Goal: Navigation & Orientation: Find specific page/section

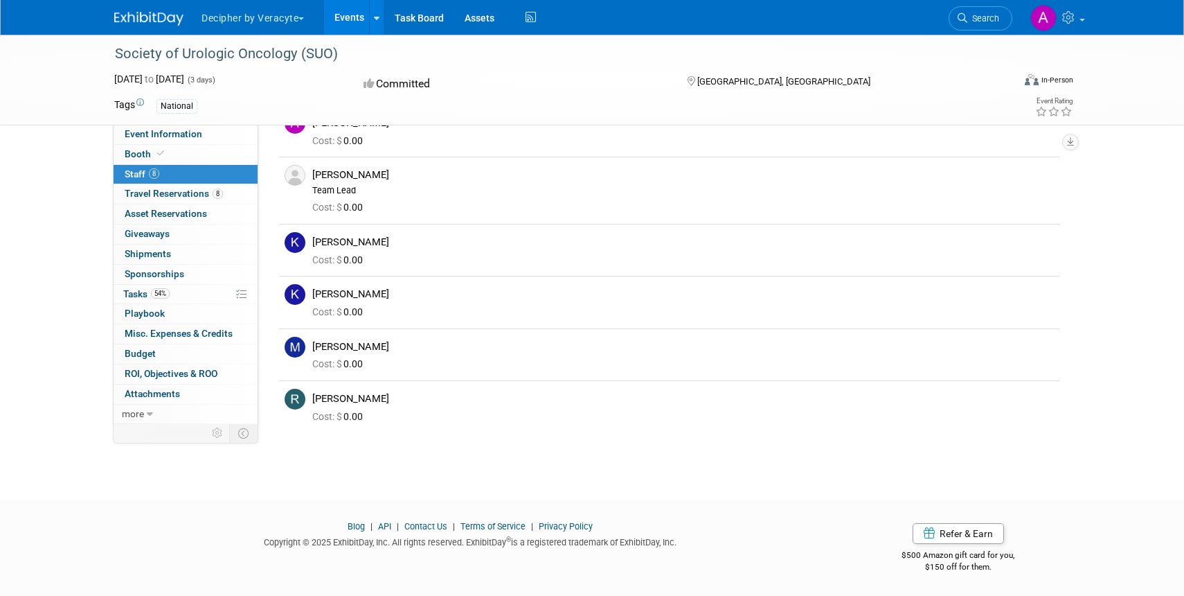
click at [352, 16] on link "Events" at bounding box center [349, 17] width 51 height 35
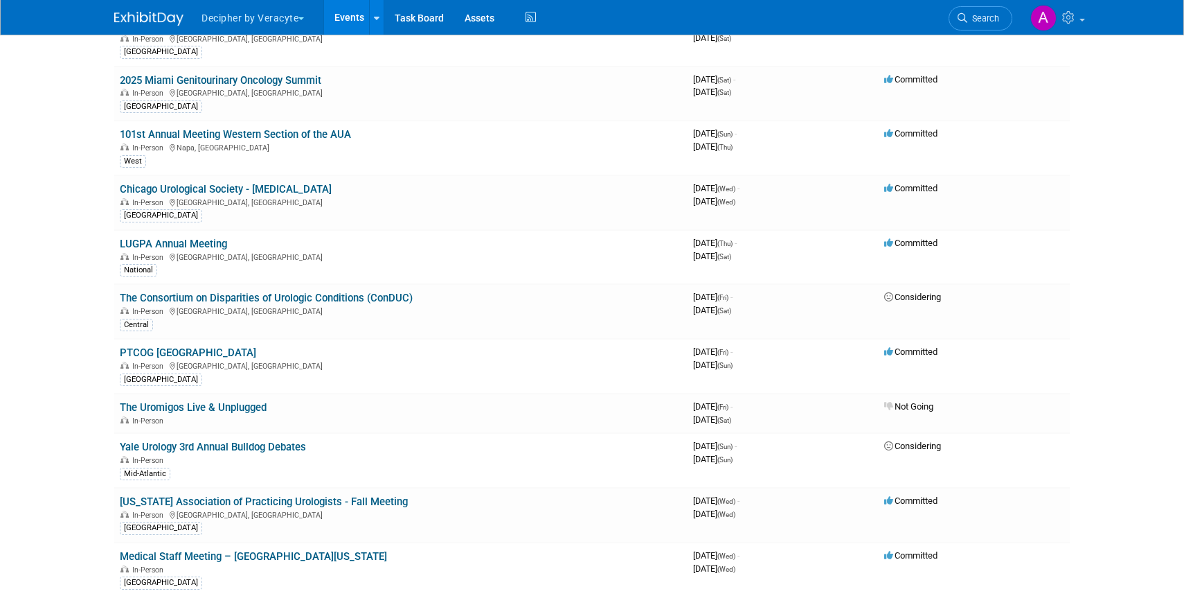
scroll to position [960, 0]
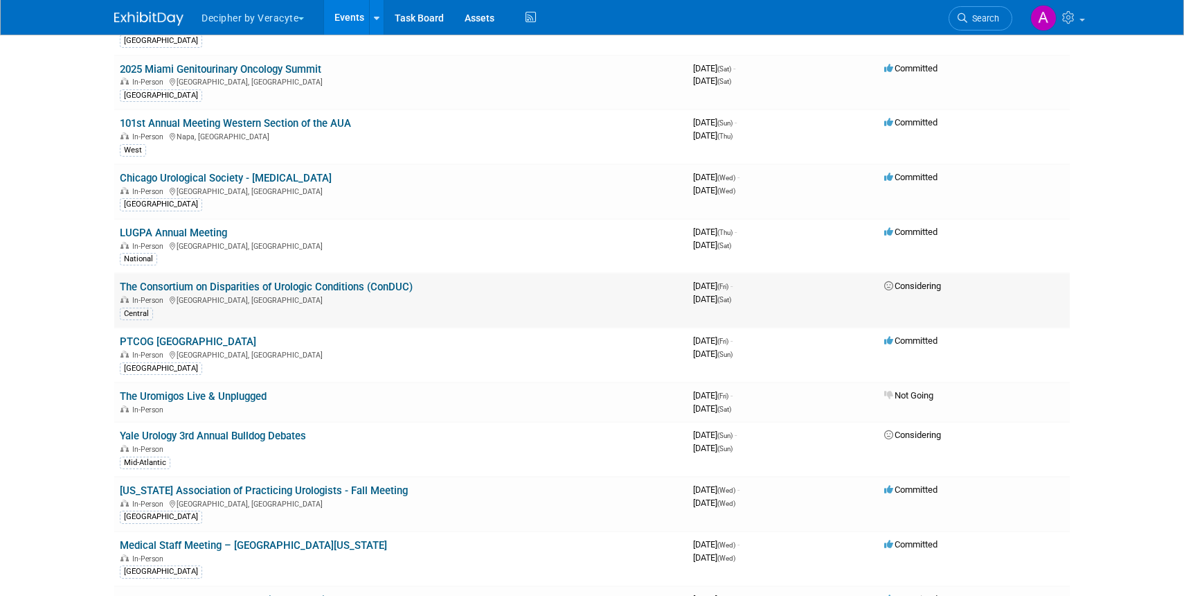
click at [181, 287] on link "The Consortium on Disparities of Urologic Conditions (ConDUC)" at bounding box center [266, 286] width 293 height 12
click at [190, 235] on link "LUGPA Annual Meeting" at bounding box center [173, 232] width 107 height 12
click at [224, 397] on link "The Uromigos Live & Unplugged" at bounding box center [193, 396] width 147 height 12
click at [244, 435] on link "Yale Urology 3rd Annual Bulldog Debates" at bounding box center [213, 435] width 186 height 12
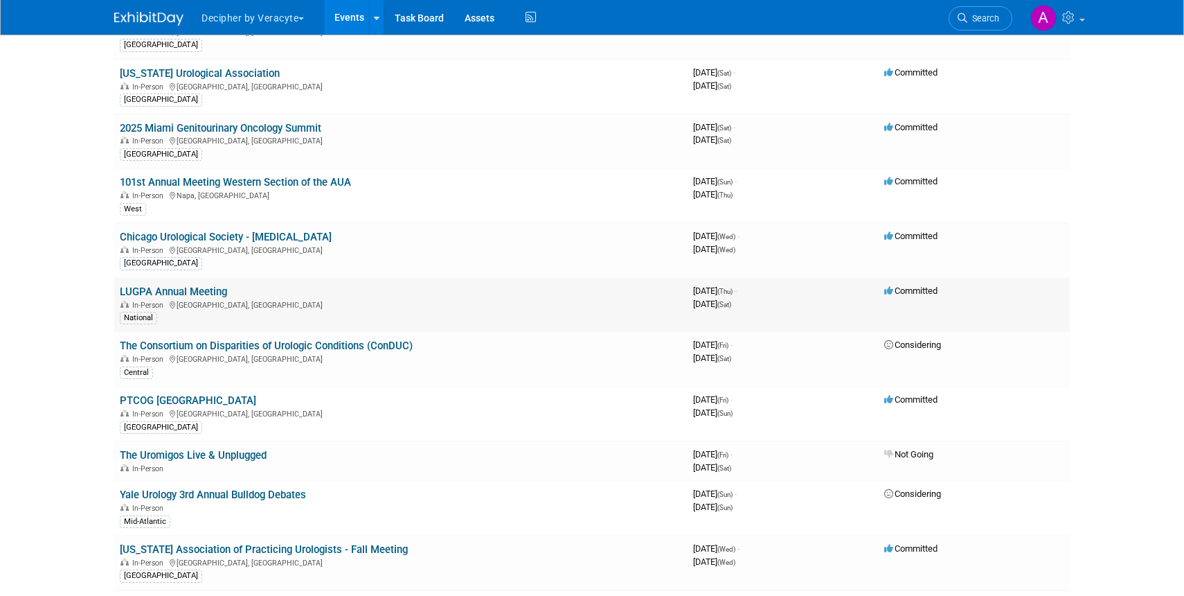
scroll to position [904, 0]
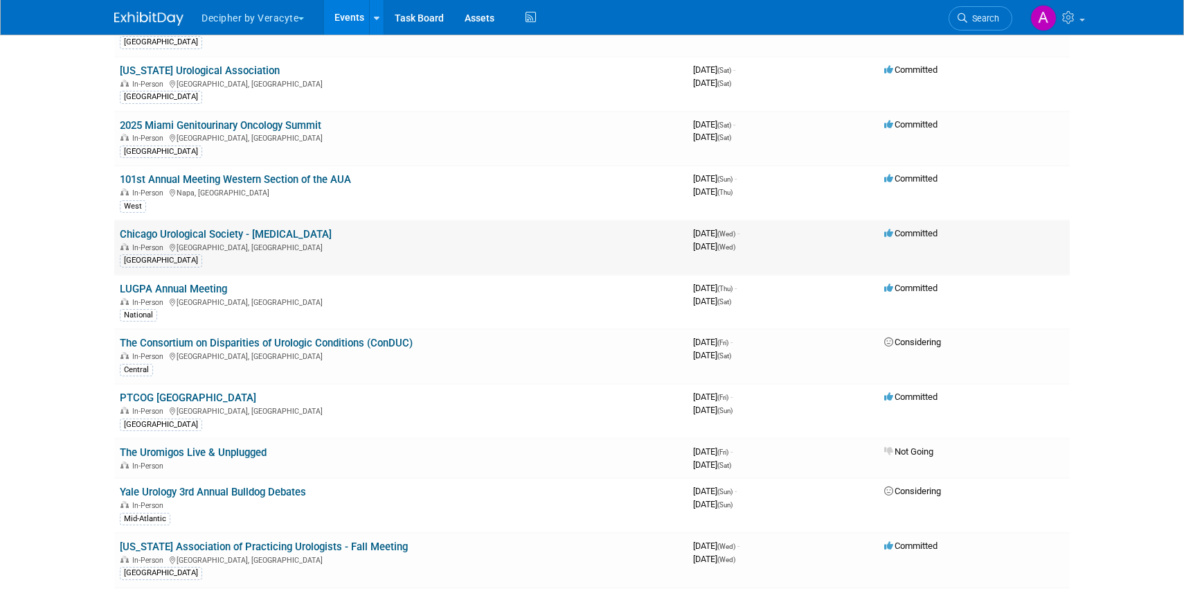
click at [189, 235] on link "Chicago Urological Society - [MEDICAL_DATA]" at bounding box center [226, 234] width 212 height 12
click at [449, 258] on div "[GEOGRAPHIC_DATA]" at bounding box center [401, 259] width 562 height 15
click at [283, 347] on link "The Consortium on Disparities of Urologic Conditions (ConDUC)" at bounding box center [266, 343] width 293 height 12
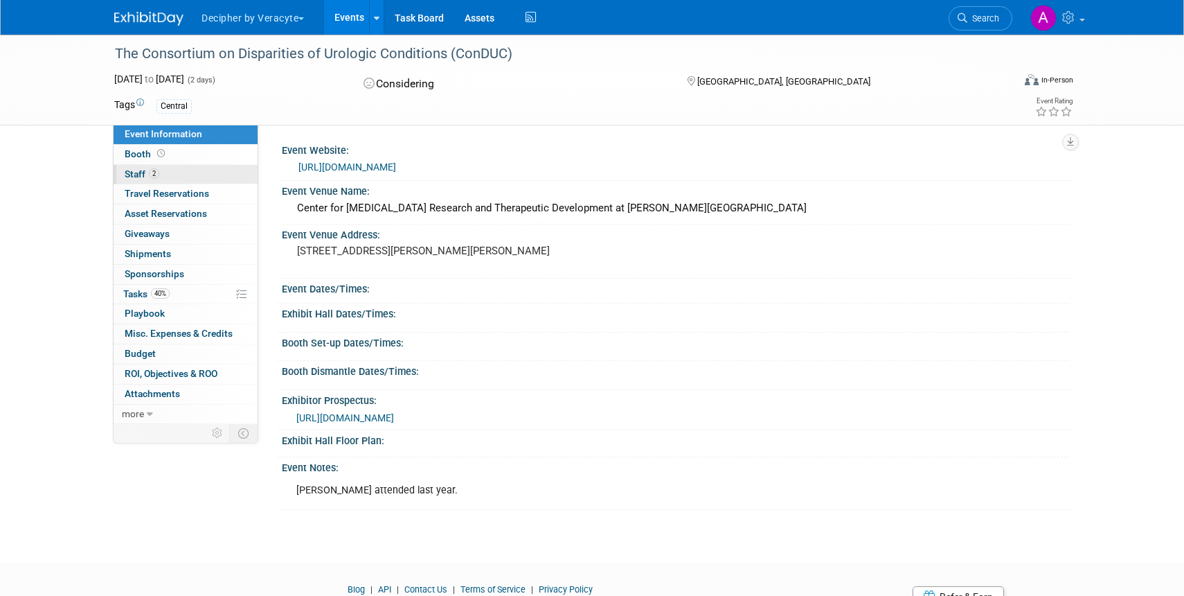
click at [129, 173] on span "Staff 2" at bounding box center [142, 173] width 35 height 11
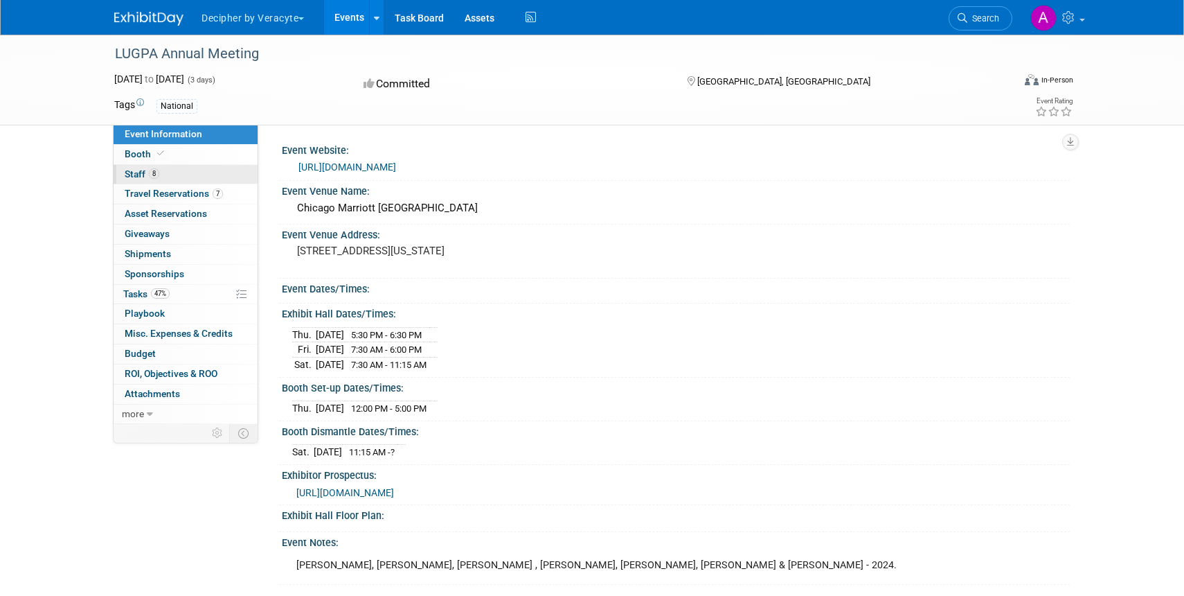
click at [166, 175] on link "8 Staff 8" at bounding box center [186, 174] width 144 height 19
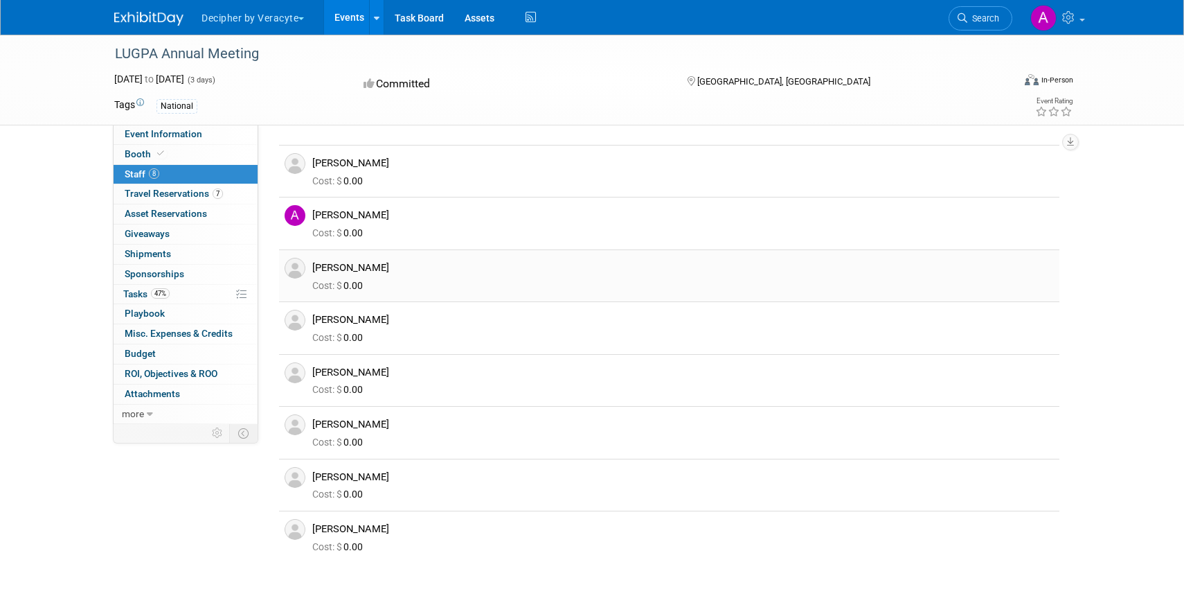
scroll to position [33, 0]
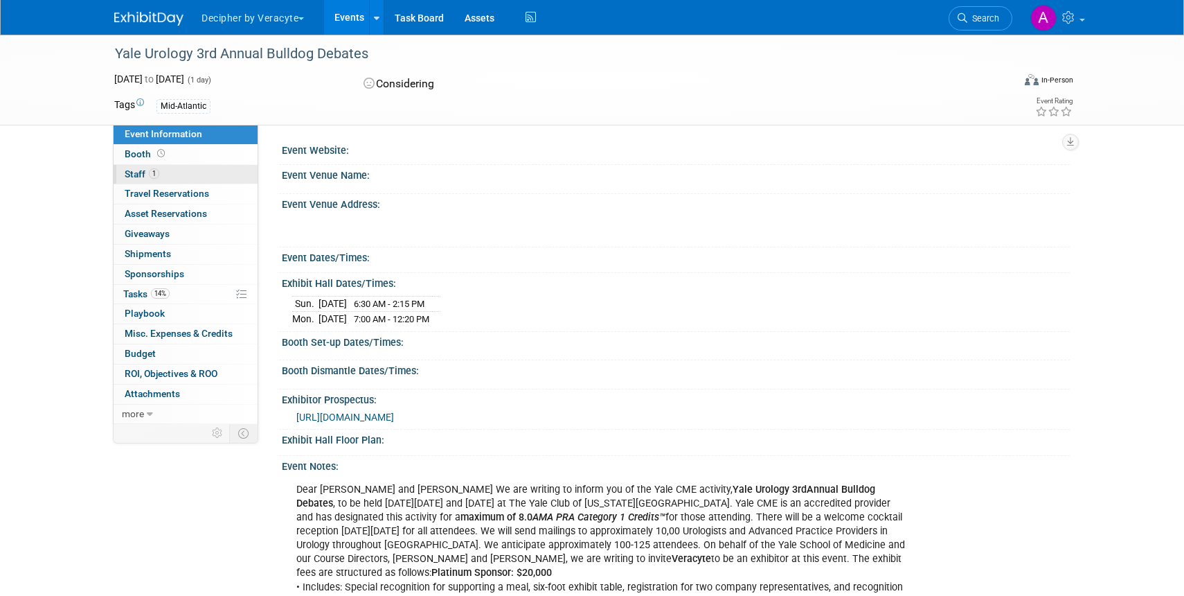
click at [134, 165] on link "1 Staff 1" at bounding box center [186, 174] width 144 height 19
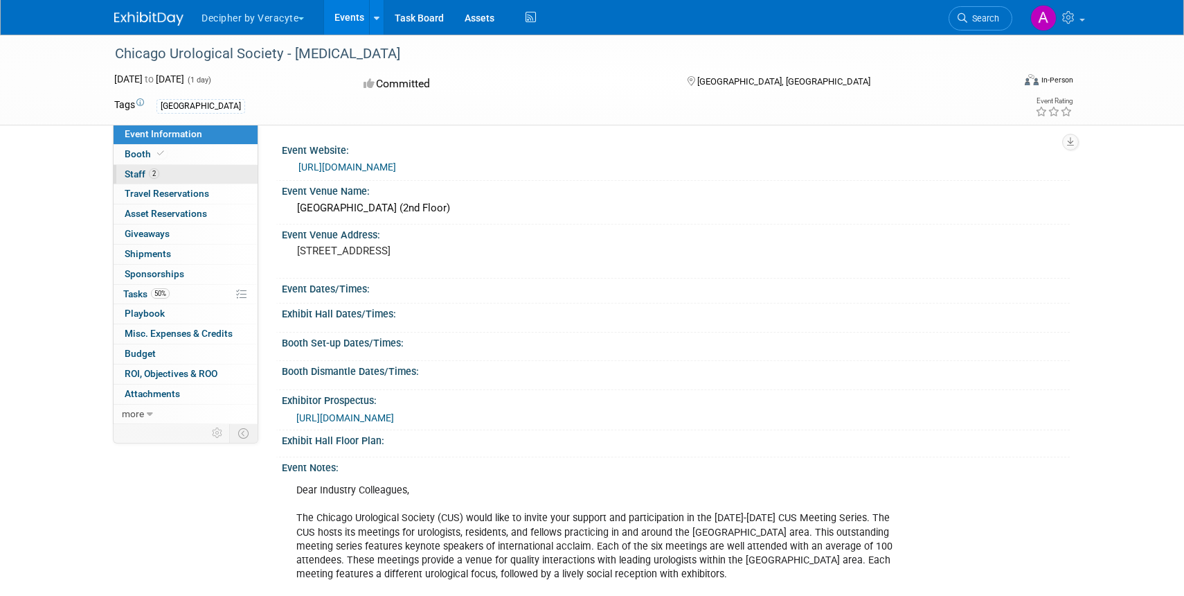
click at [141, 170] on span "Staff 2" at bounding box center [142, 173] width 35 height 11
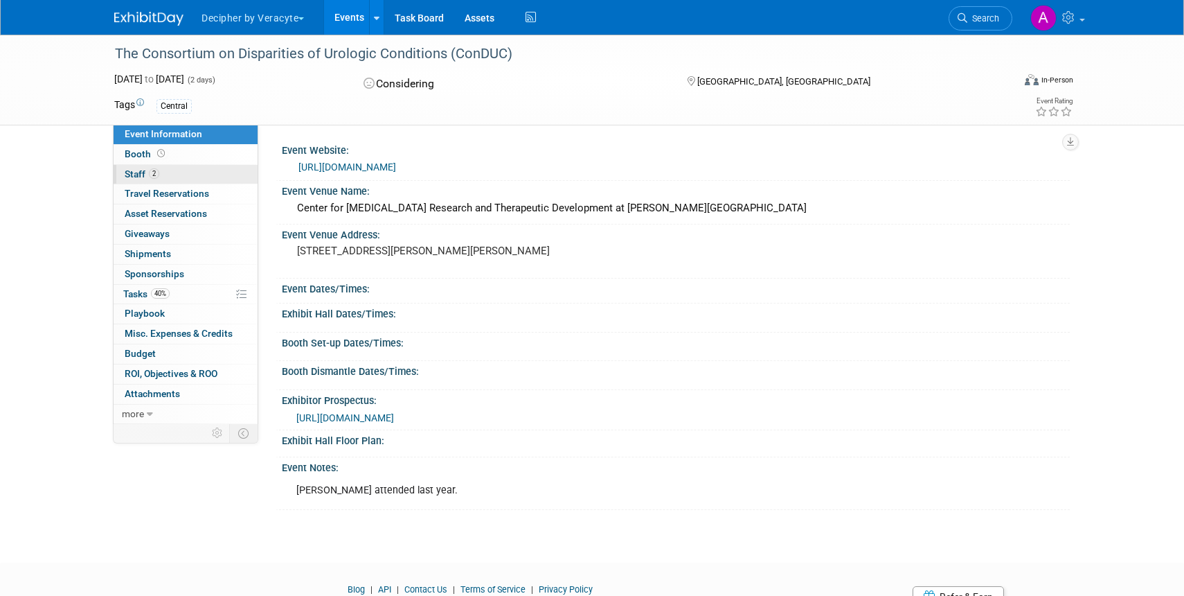
click at [139, 179] on span "Staff 2" at bounding box center [142, 173] width 35 height 11
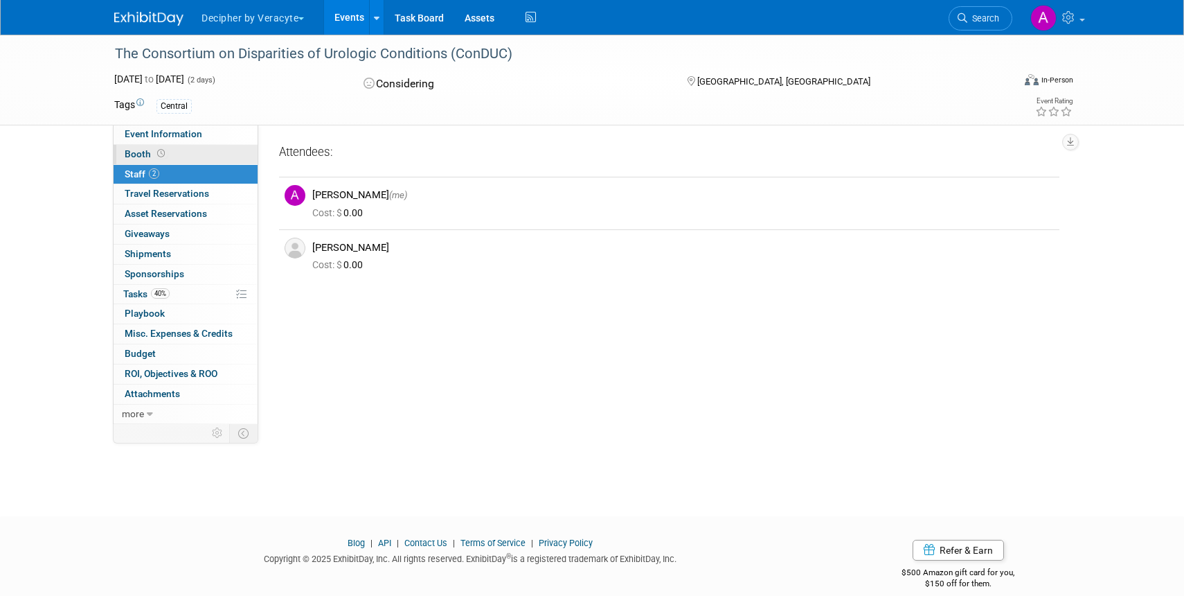
click at [134, 151] on span "Booth" at bounding box center [146, 153] width 43 height 11
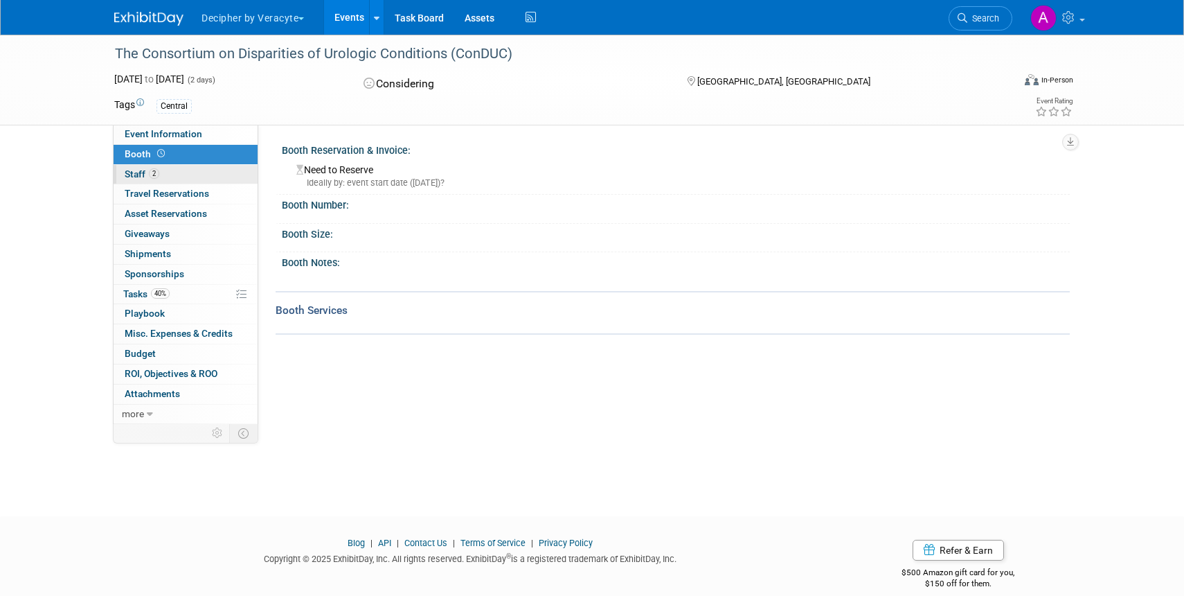
click at [137, 168] on link "2 Staff 2" at bounding box center [186, 174] width 144 height 19
